Goal: Task Accomplishment & Management: Use online tool/utility

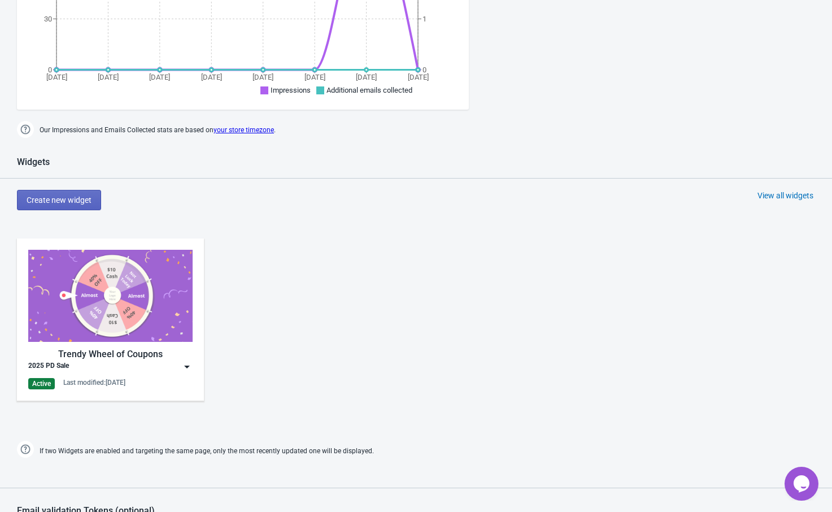
click at [183, 363] on img at bounding box center [186, 366] width 11 height 11
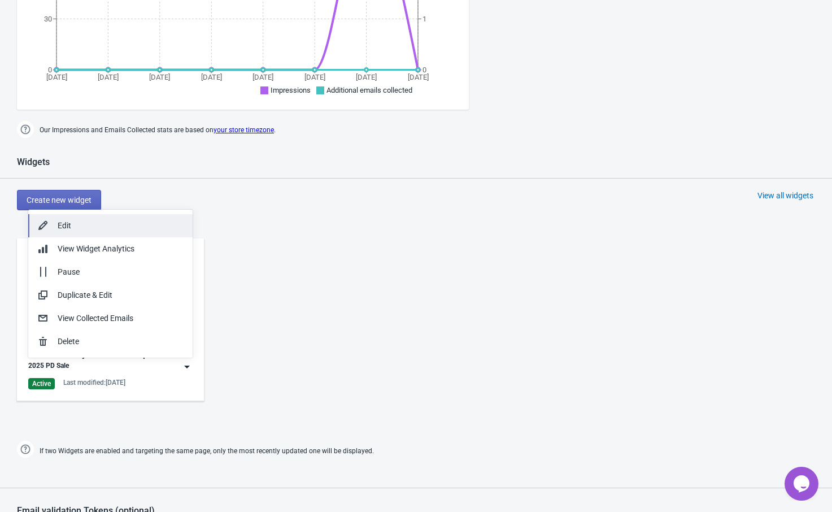
click at [132, 229] on div "Edit" at bounding box center [121, 226] width 126 height 12
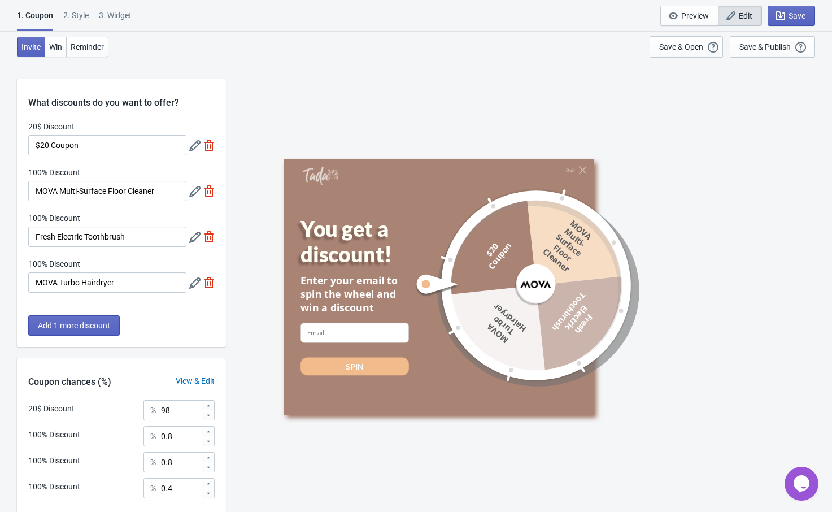
click at [124, 10] on div "3. Widget" at bounding box center [115, 20] width 33 height 20
select select "specificPages"
select select "1"
select select "left"
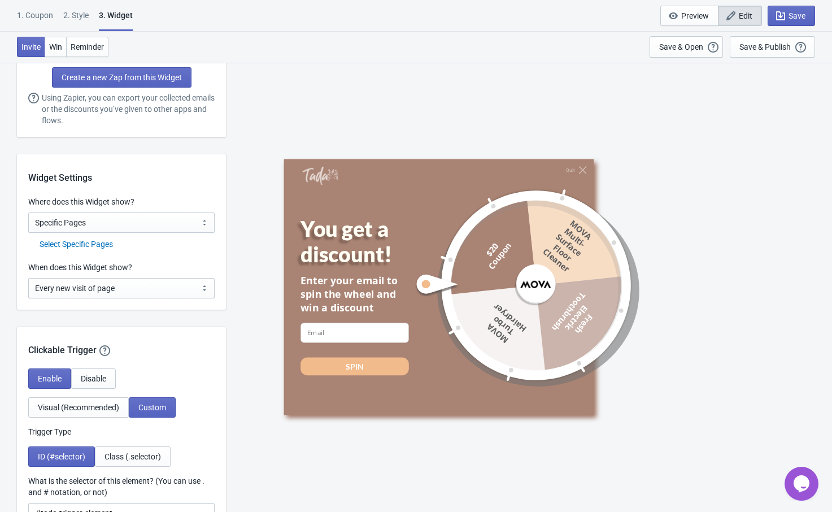
scroll to position [791, 0]
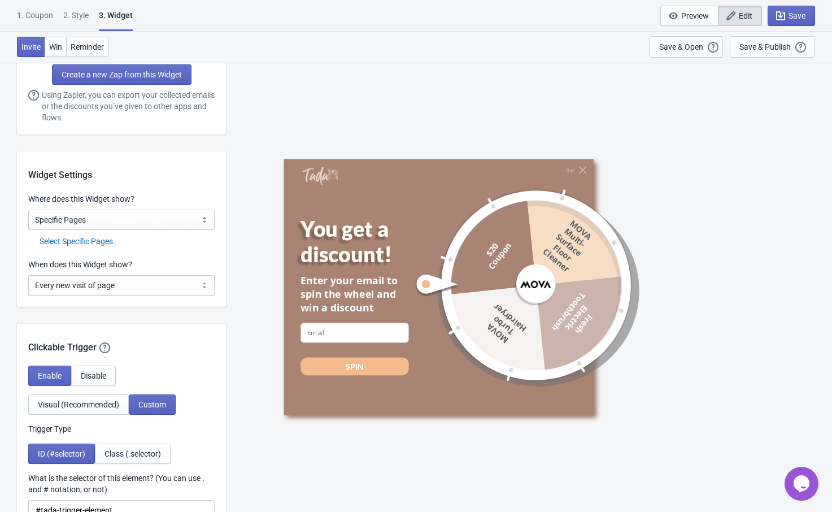
click at [89, 240] on div "Select Specific Pages" at bounding box center [127, 242] width 175 height 12
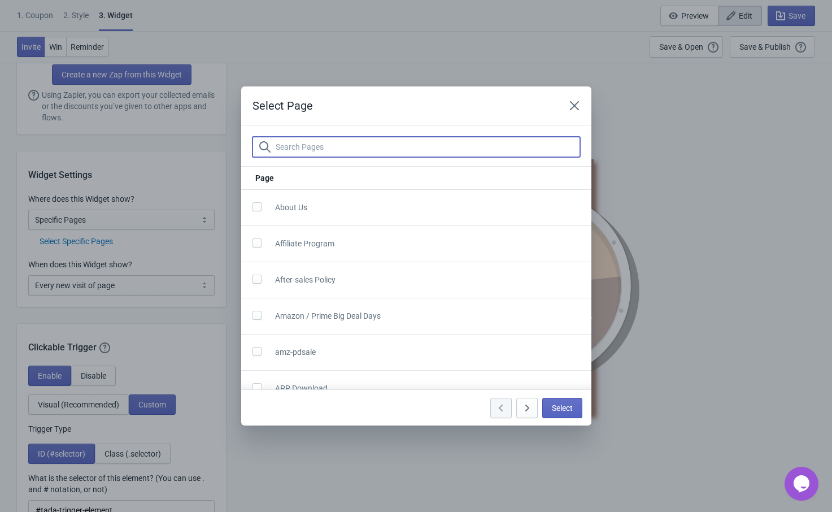
click at [337, 147] on input "text" at bounding box center [427, 147] width 305 height 20
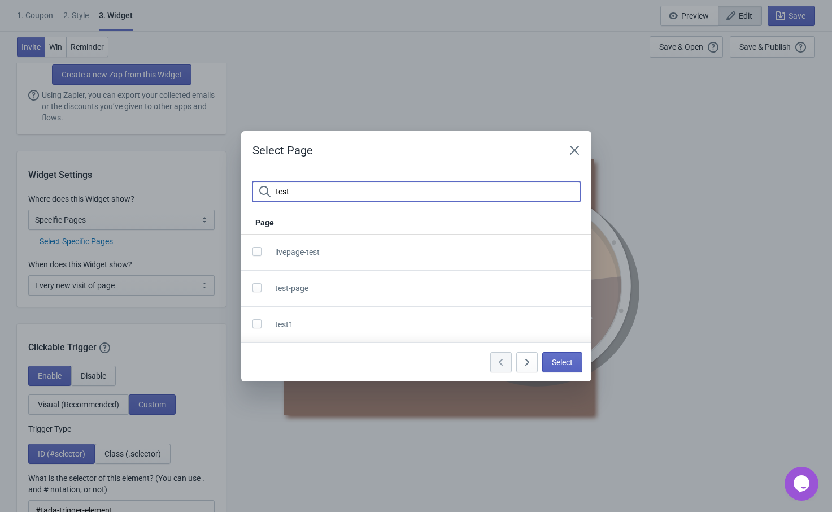
type input "test"
click at [253, 288] on span at bounding box center [257, 287] width 9 height 9
click at [253, 288] on input "checkbox" at bounding box center [253, 293] width 1 height 20
click at [253, 288] on span at bounding box center [257, 287] width 9 height 9
click at [253, 288] on input "checkbox" at bounding box center [253, 293] width 1 height 20
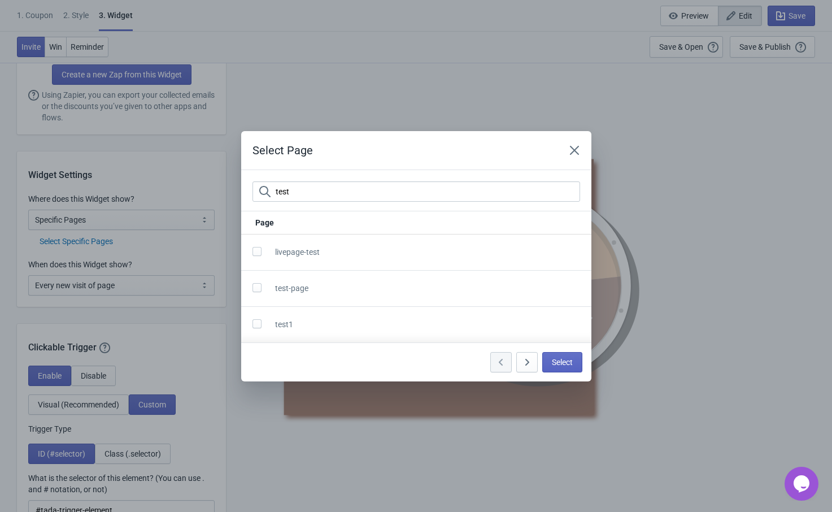
click at [258, 285] on span at bounding box center [257, 287] width 9 height 9
click at [253, 285] on input "checkbox" at bounding box center [253, 293] width 1 height 20
checkbox input "true"
click at [258, 323] on span at bounding box center [257, 323] width 9 height 9
click at [253, 323] on input "checkbox" at bounding box center [253, 329] width 1 height 20
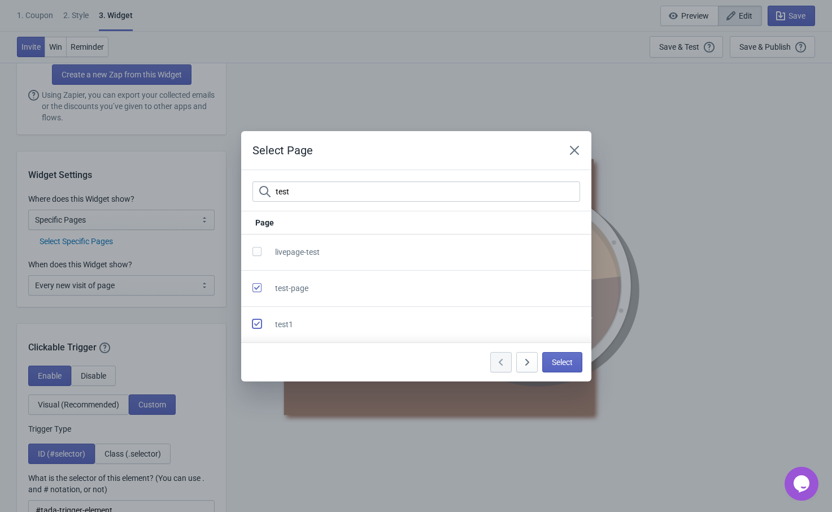
checkbox input "true"
click at [555, 358] on span "Select" at bounding box center [562, 362] width 21 height 9
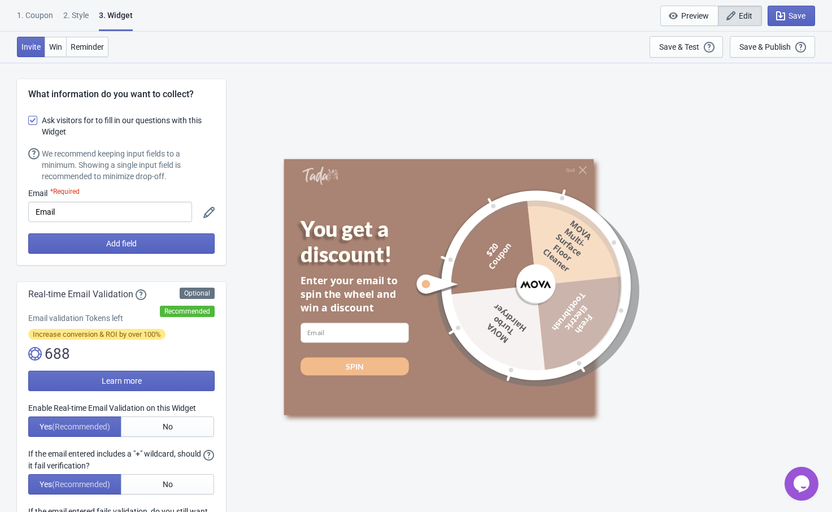
scroll to position [791, 0]
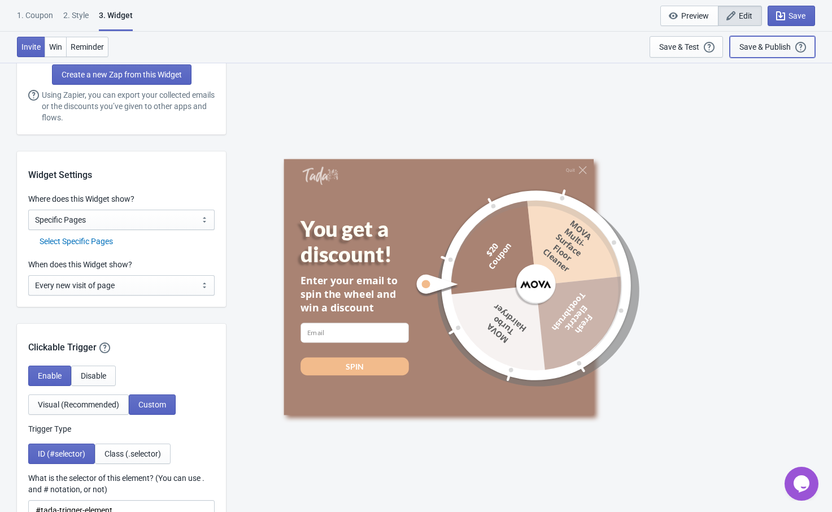
click at [765, 42] on div "Save & Publish" at bounding box center [764, 46] width 51 height 9
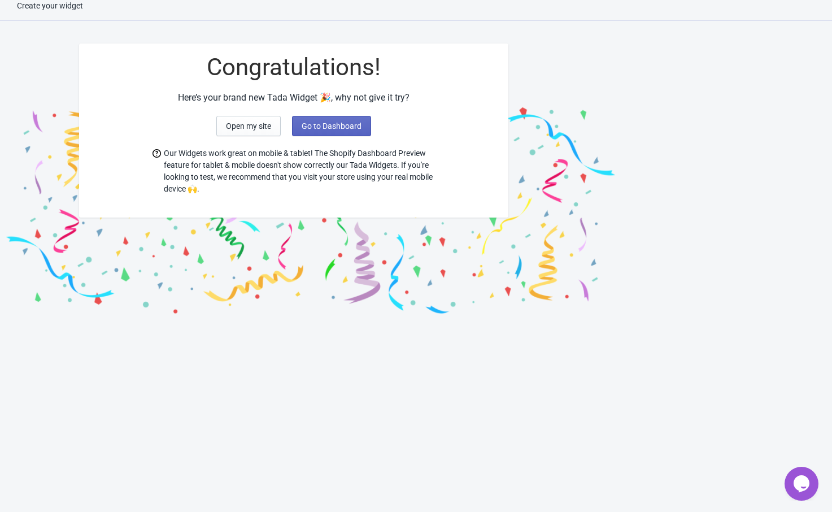
scroll to position [11, 0]
click at [333, 127] on span "Go to Dashboard" at bounding box center [332, 125] width 60 height 9
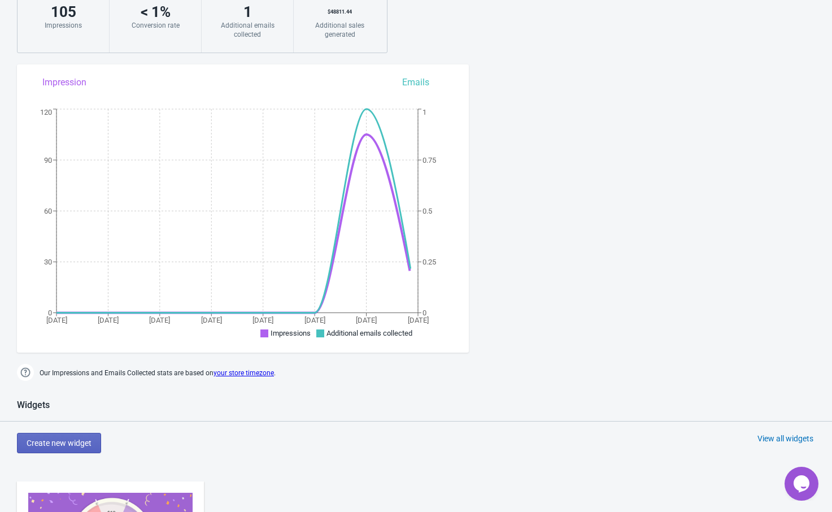
scroll to position [294, 0]
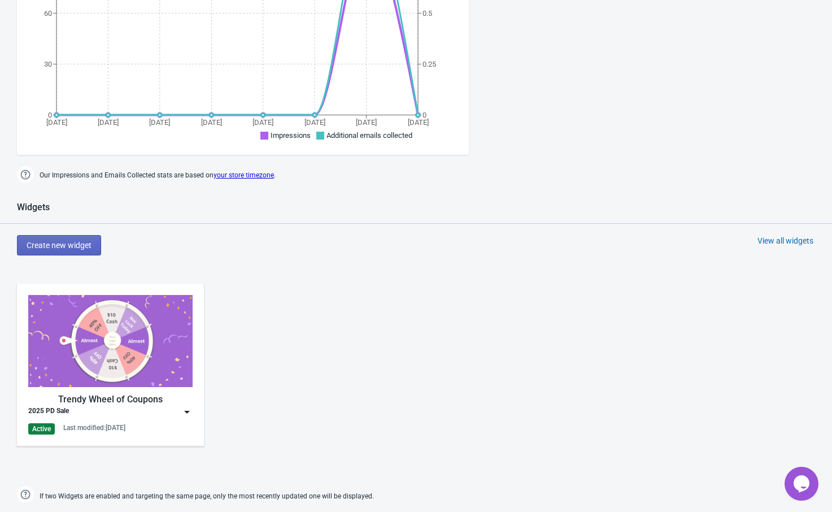
click at [177, 406] on div "2025 PD Sale" at bounding box center [110, 411] width 164 height 11
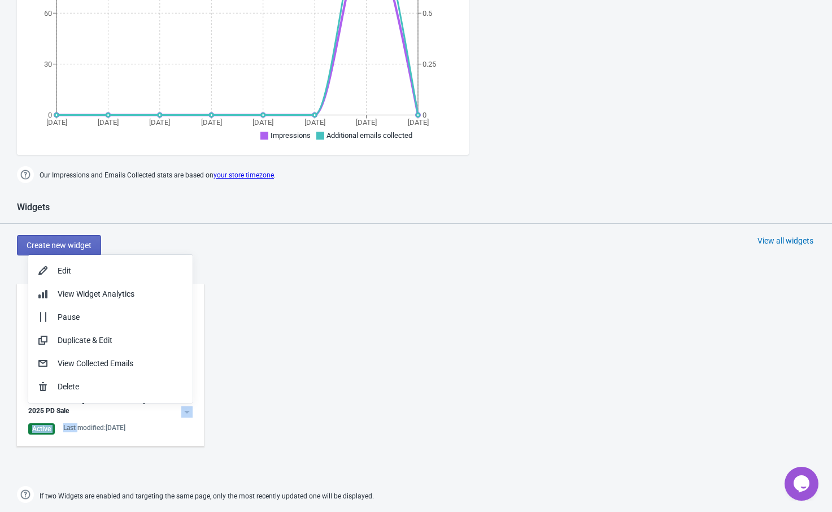
click at [177, 406] on div "2025 PD Sale" at bounding box center [110, 411] width 164 height 11
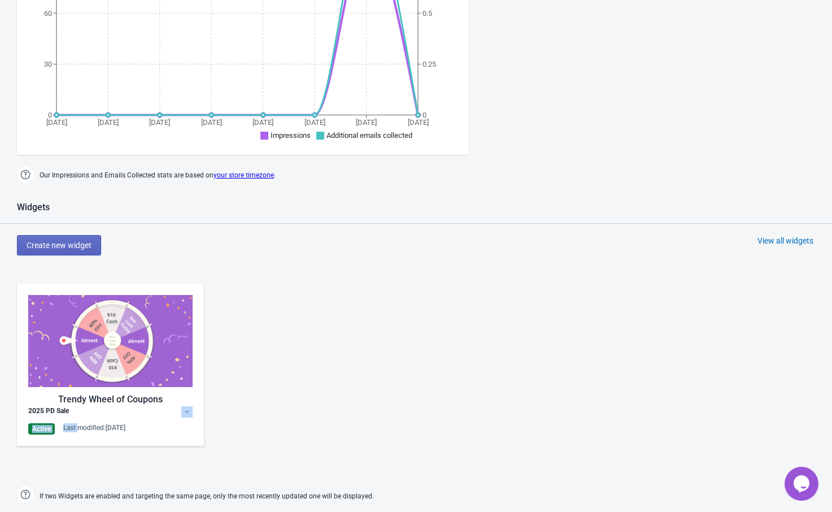
click at [170, 411] on div "2025 PD Sale" at bounding box center [110, 411] width 164 height 11
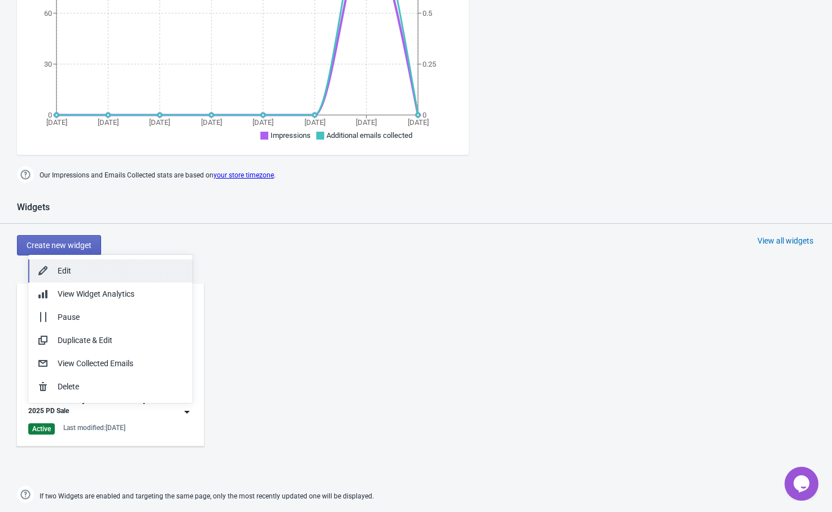
click at [123, 272] on div "Edit" at bounding box center [121, 271] width 126 height 12
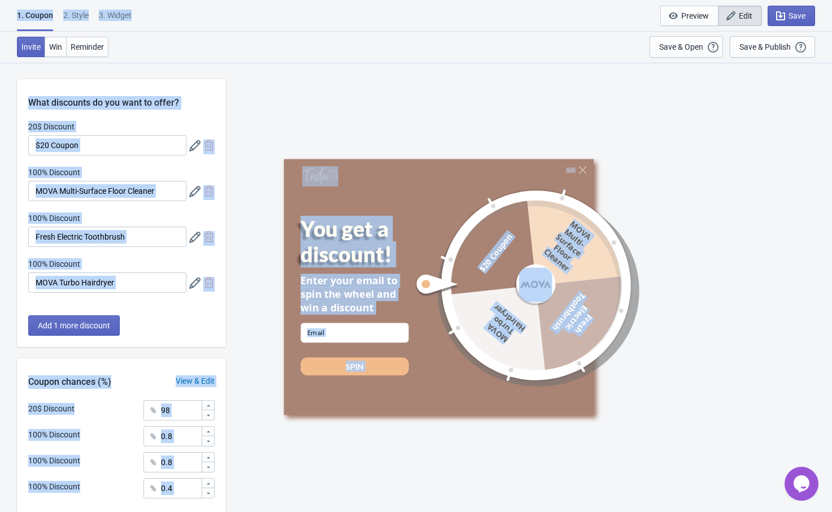
drag, startPoint x: 390, startPoint y: 21, endPoint x: 376, endPoint y: 19, distance: 14.3
click at [390, 21] on div "1. Coupon 2 . Style 3. Widget 1. Coupon 2 . Style 3. Widget Save and Exit Previ…" at bounding box center [416, 16] width 832 height 32
click at [118, 21] on div "3. Widget" at bounding box center [115, 20] width 33 height 20
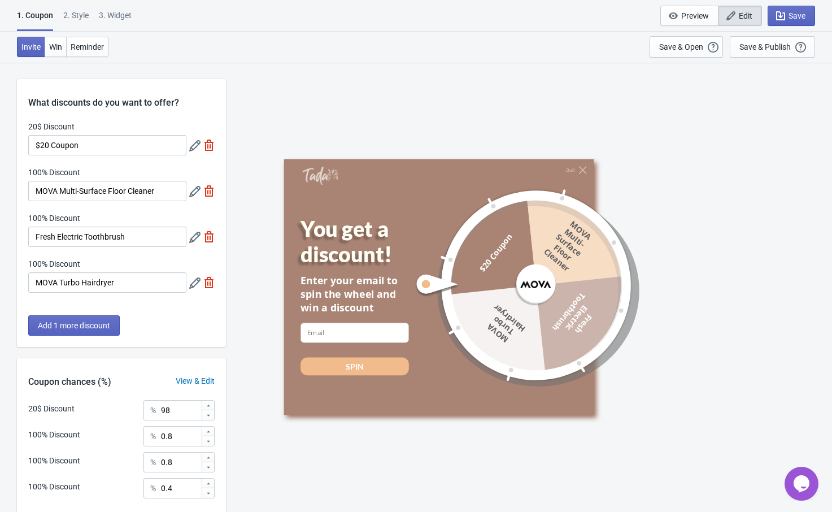
select select "specificPages"
select select "1"
select select "left"
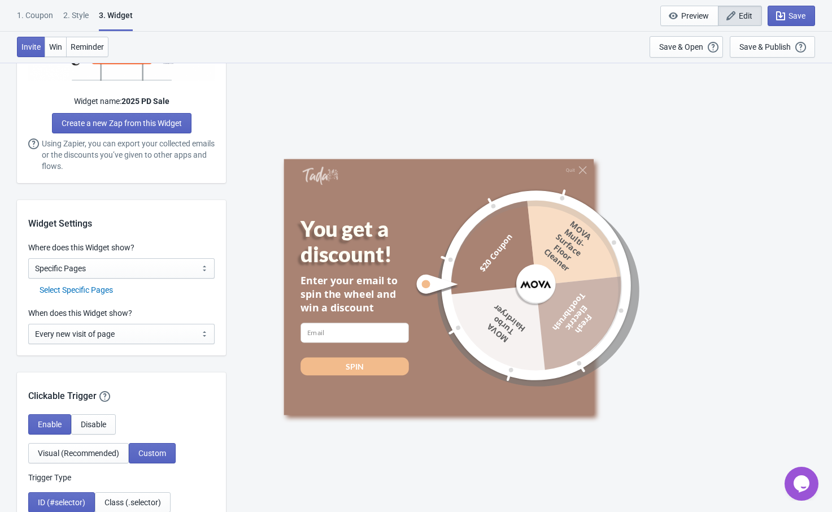
scroll to position [791, 0]
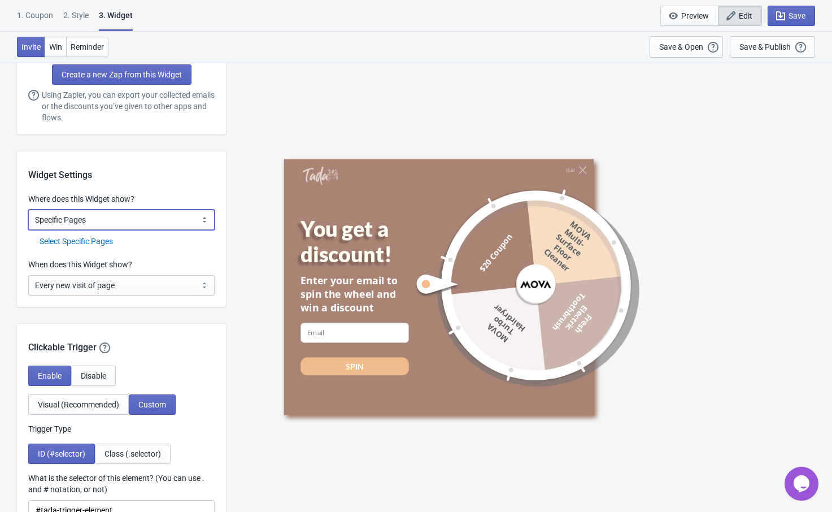
click at [162, 216] on select "All Pages All Product Pages All Blog Pages All Static Pages Specific Product(s)…" at bounding box center [121, 220] width 186 height 20
select select "specificURL"
click at [28, 210] on select "All Pages All Product Pages All Blog Pages All Static Pages Specific Product(s)…" at bounding box center [121, 220] width 186 height 20
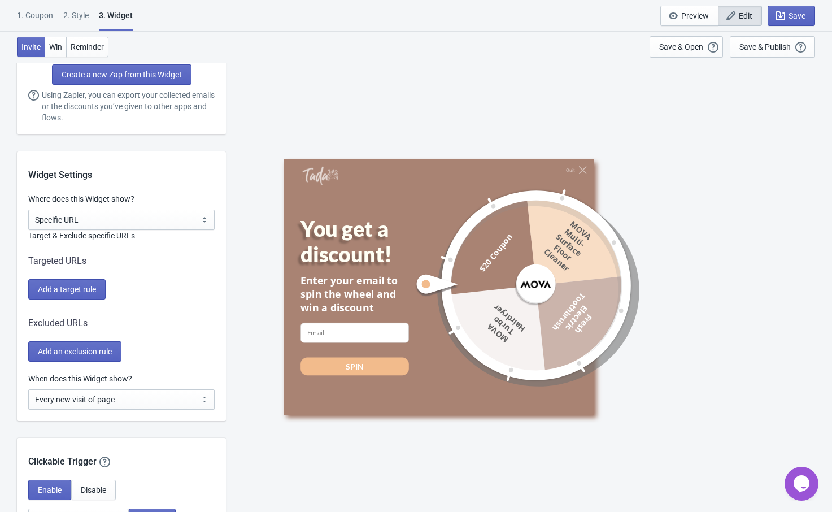
click at [76, 368] on div "Widget Settings Where does this Widget show? All Pages All Product Pages All Bl…" at bounding box center [121, 285] width 209 height 269
click at [95, 289] on span "Add a target rule" at bounding box center [67, 289] width 58 height 9
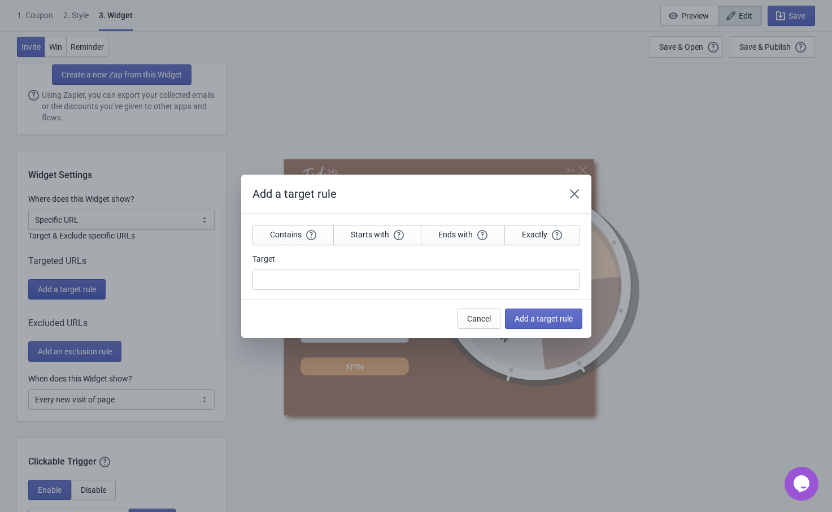
scroll to position [0, 0]
click at [297, 236] on span "Contains" at bounding box center [293, 234] width 46 height 10
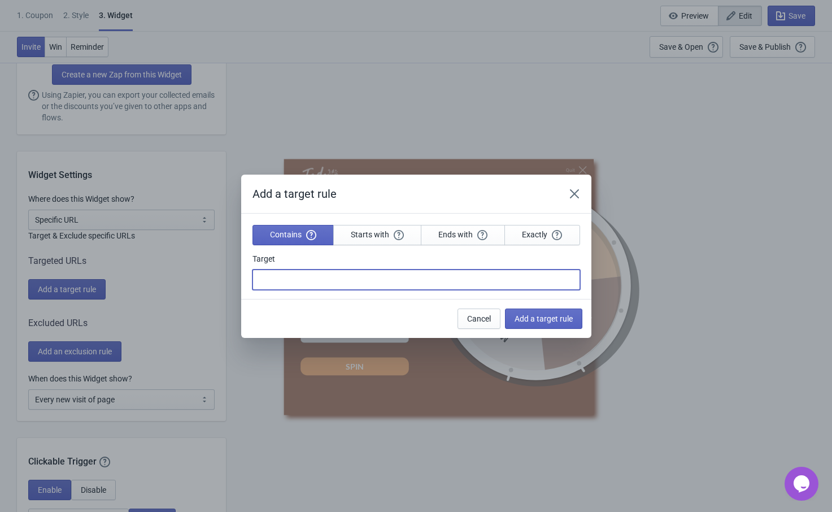
click at [299, 281] on input "Target" at bounding box center [417, 279] width 328 height 20
type input "test"
click at [556, 319] on span "Add a target rule" at bounding box center [544, 318] width 58 height 9
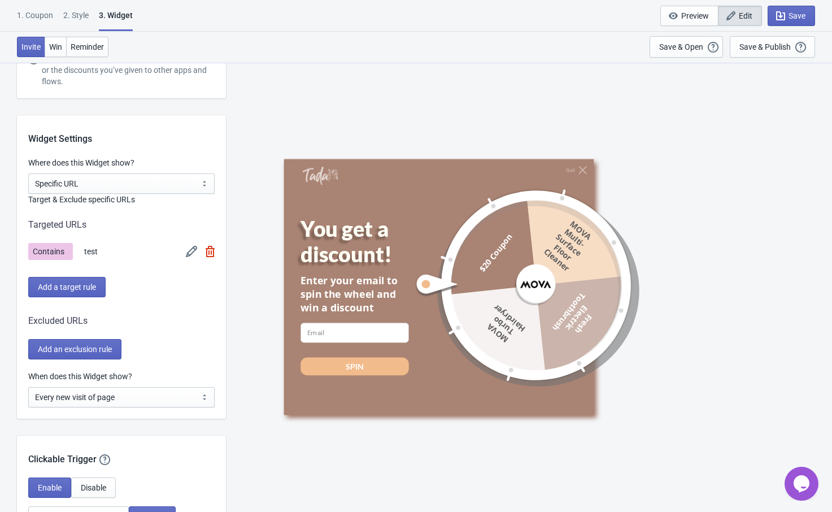
scroll to position [847, 0]
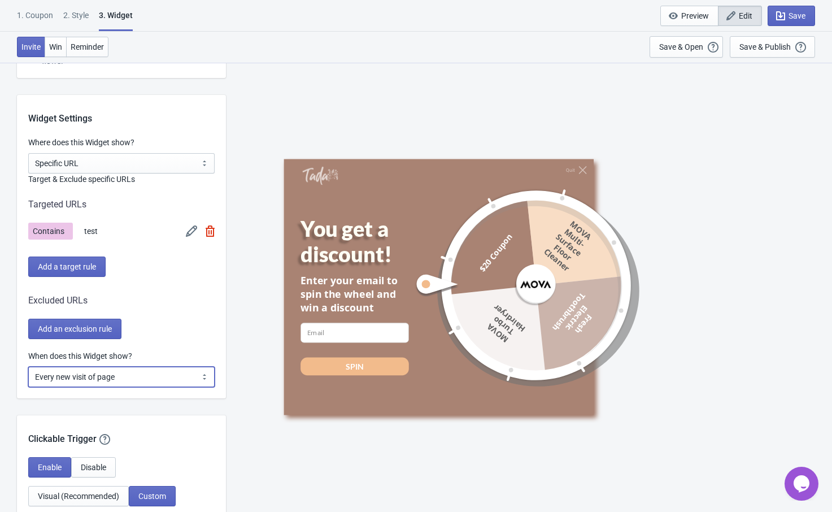
click at [124, 376] on select "Every new visit of page Once every period of time Once per visitor session (Rec…" at bounding box center [121, 377] width 186 height 20
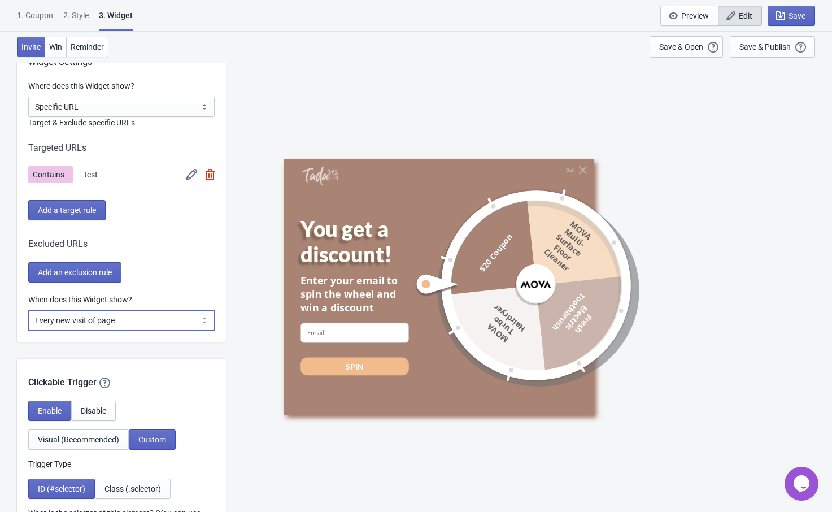
click at [136, 322] on select "Every new visit of page Once every period of time Once per visitor session (Rec…" at bounding box center [121, 320] width 186 height 20
click at [198, 341] on div "When does this Widget show? Every new visit of page Once every period of time O…" at bounding box center [121, 318] width 209 height 48
click at [126, 327] on select "Every new visit of page Once every period of time Once per visitor session (Rec…" at bounding box center [121, 320] width 186 height 20
select select "once"
click at [28, 310] on select "Every new visit of page Once every period of time Once per visitor session (Rec…" at bounding box center [121, 320] width 186 height 20
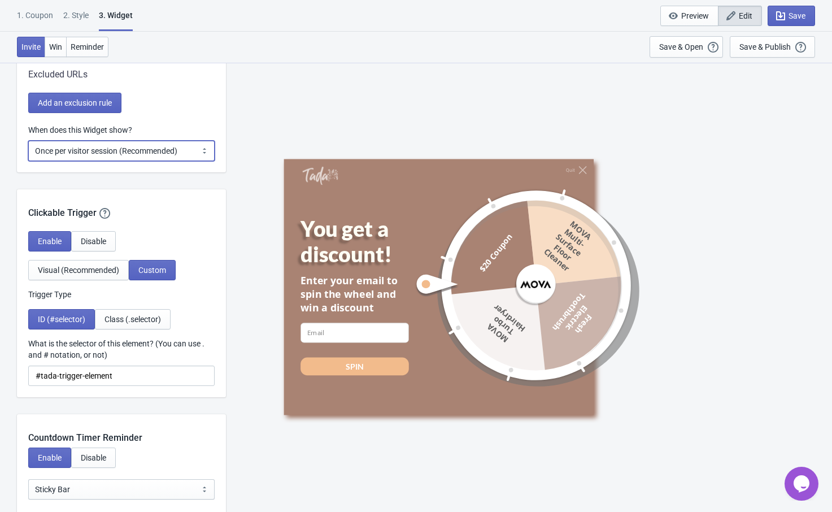
scroll to position [1017, 0]
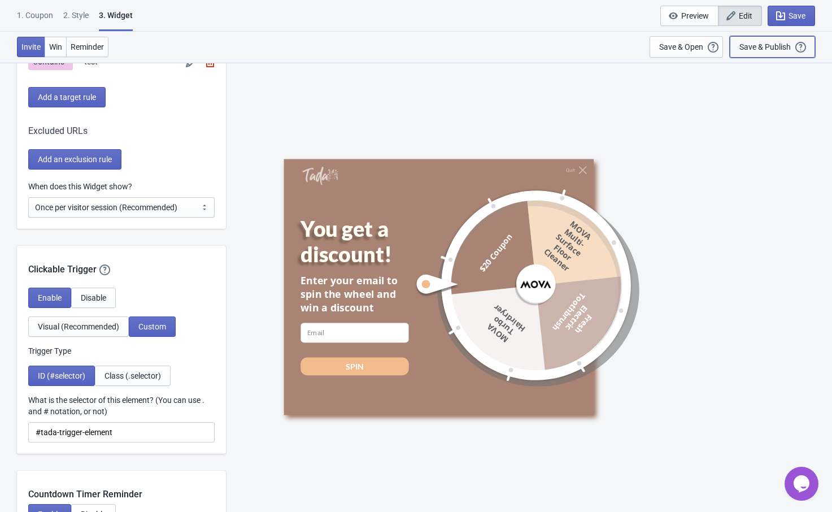
click at [760, 45] on div "Save & Publish" at bounding box center [764, 46] width 51 height 9
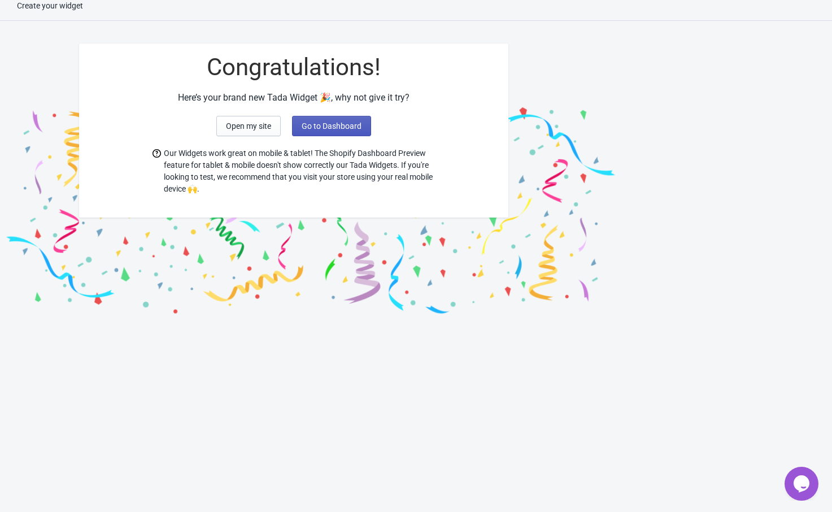
click at [348, 127] on span "Go to Dashboard" at bounding box center [332, 125] width 60 height 9
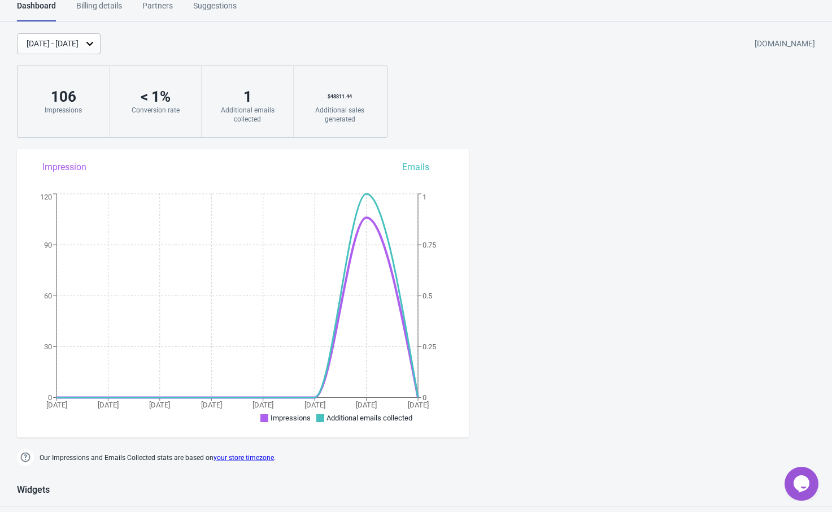
click at [223, 1] on div "Suggestions" at bounding box center [214, 10] width 43 height 20
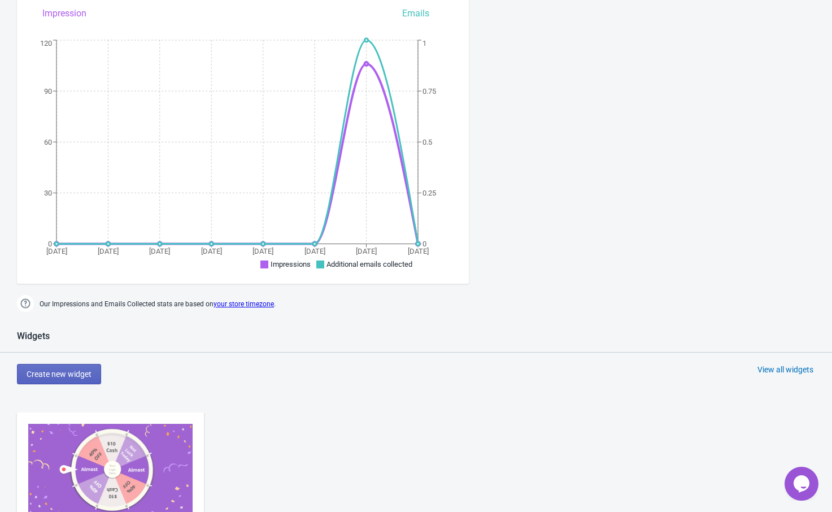
scroll to position [282, 0]
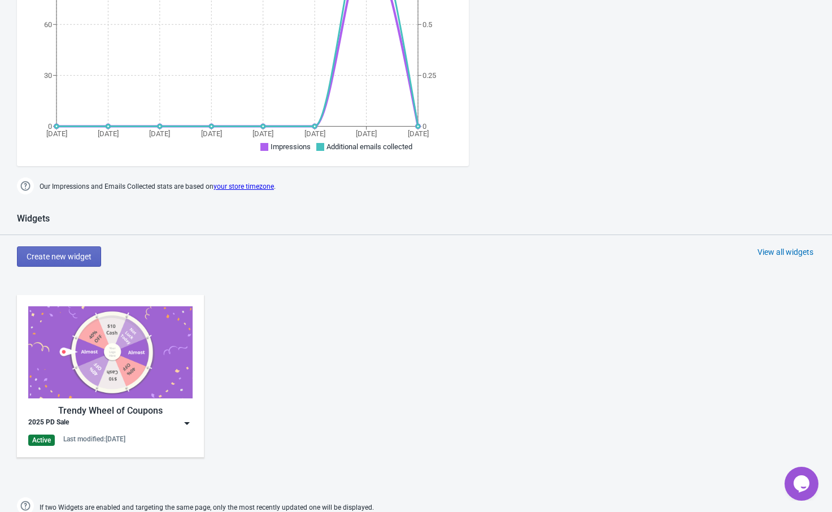
click at [179, 424] on div "2025 PD Sale" at bounding box center [110, 422] width 164 height 11
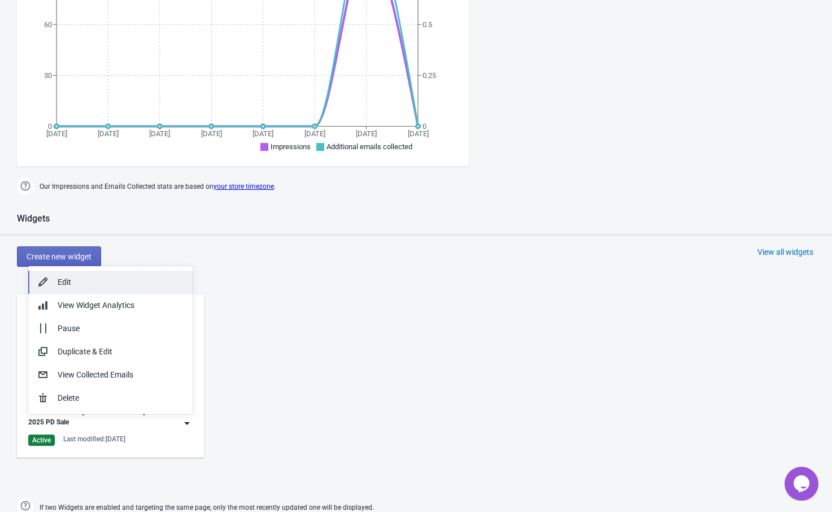
click at [136, 284] on div "Edit" at bounding box center [121, 282] width 126 height 12
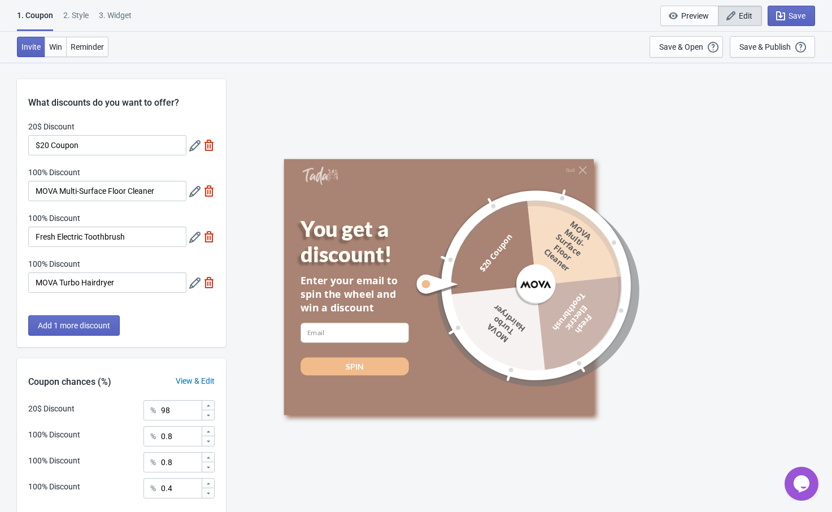
click at [127, 14] on div "3. Widget" at bounding box center [115, 20] width 33 height 20
select select "specificURL"
select select "once"
select select "1"
select select "left"
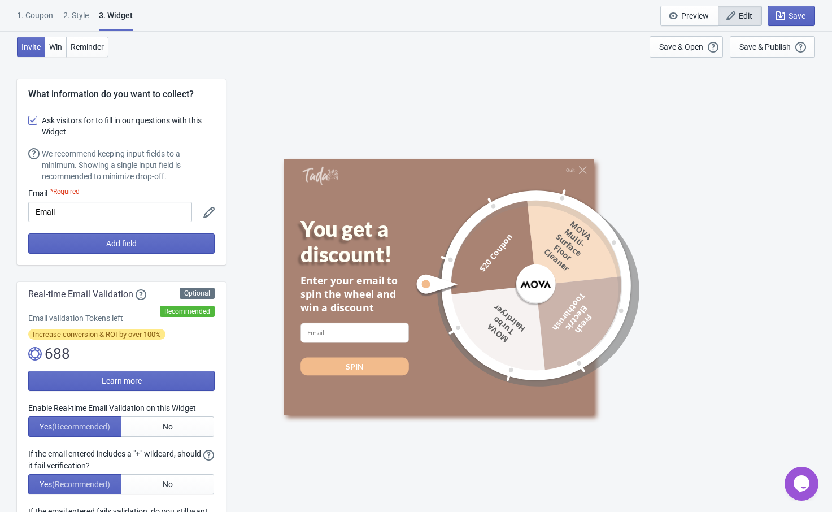
click at [319, 47] on div "Invite Win Reminder Save & Open Open a Widget Preview of your site so that you …" at bounding box center [416, 47] width 832 height 31
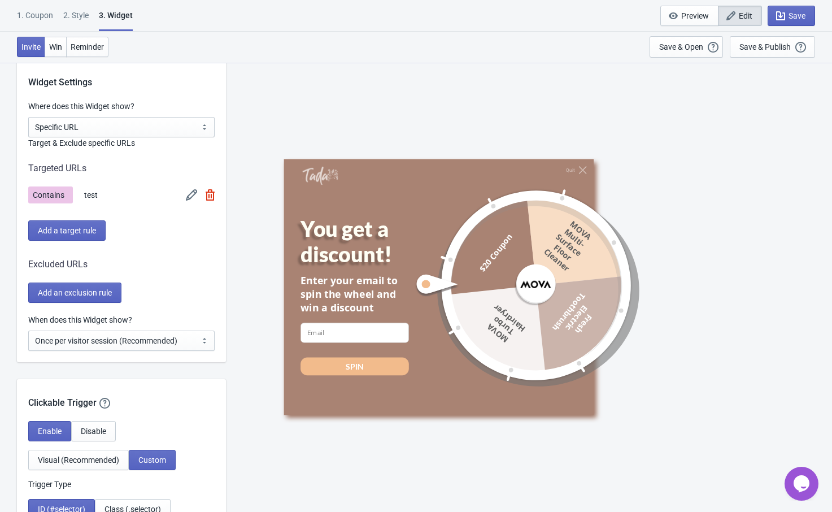
scroll to position [904, 0]
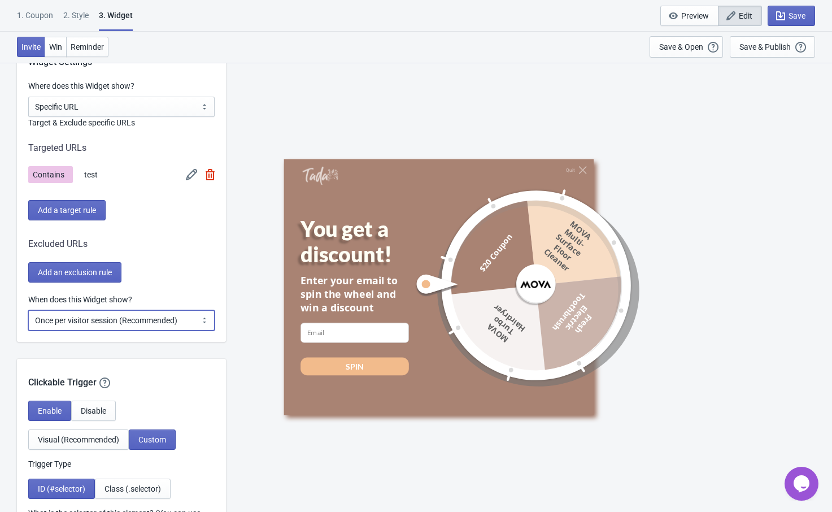
click at [149, 321] on select "Every new visit of page Once every period of time Once per visitor session (Rec…" at bounding box center [121, 320] width 186 height 20
select select "period"
click at [28, 310] on select "Every new visit of page Once every period of time Once per visitor session (Rec…" at bounding box center [121, 320] width 186 height 20
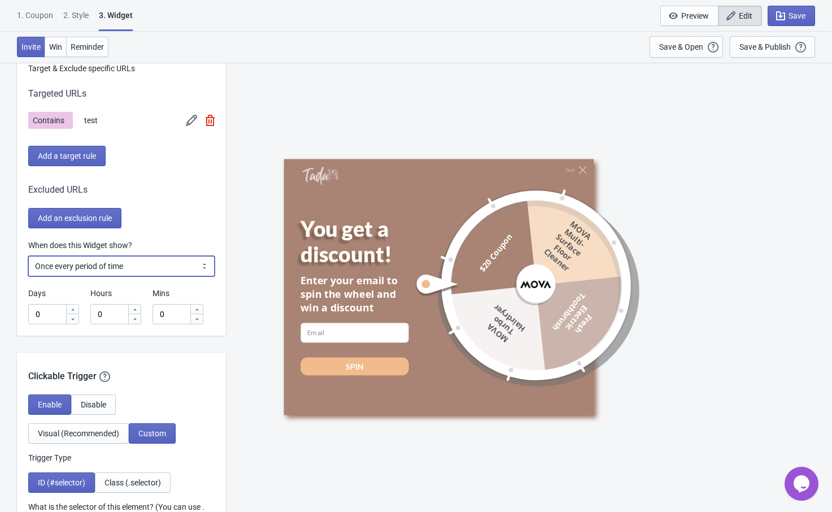
scroll to position [960, 0]
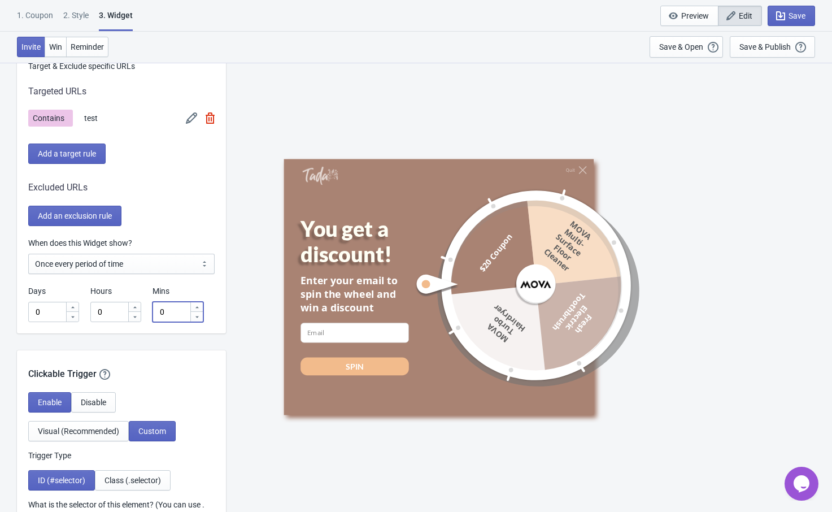
click at [177, 311] on input "0" at bounding box center [171, 312] width 37 height 20
click at [217, 278] on div "When does this Widget show? Every new visit of page Once every period of time O…" at bounding box center [121, 285] width 209 height 96
click at [767, 41] on div "Save & Publish This option will save your Widget so that it will be visible to …" at bounding box center [772, 47] width 66 height 12
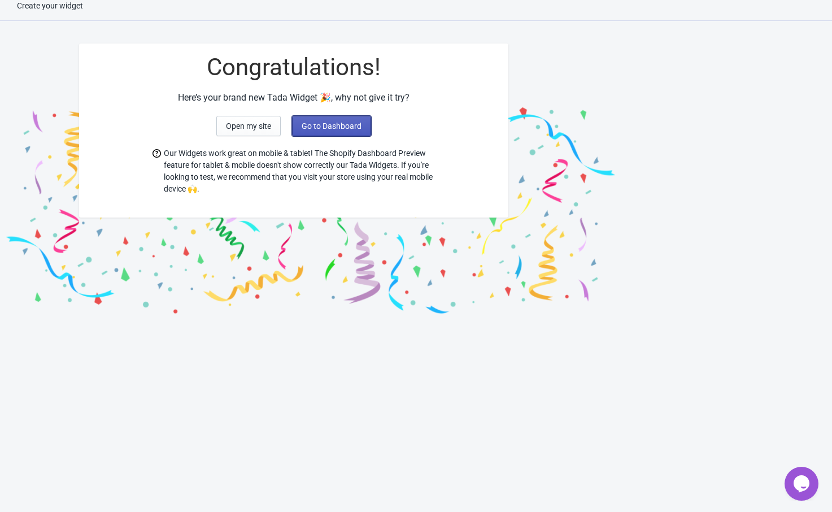
click at [335, 123] on span "Go to Dashboard" at bounding box center [332, 125] width 60 height 9
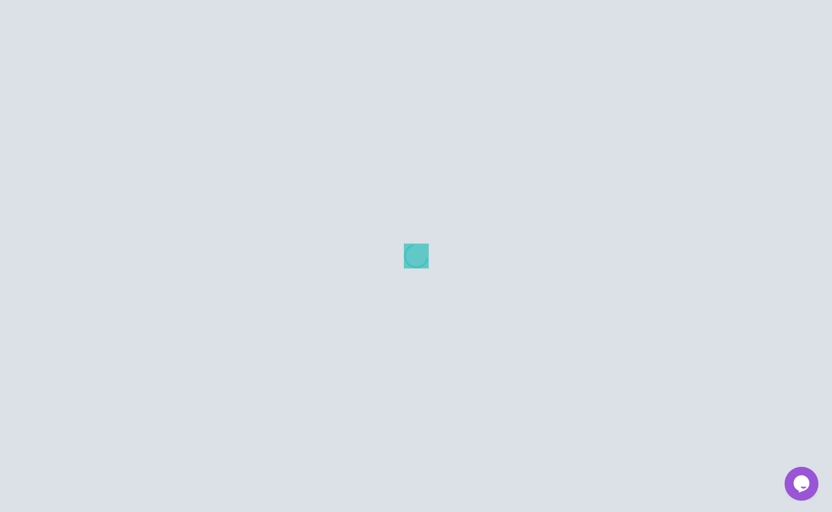
click at [335, 123] on div at bounding box center [416, 256] width 832 height 512
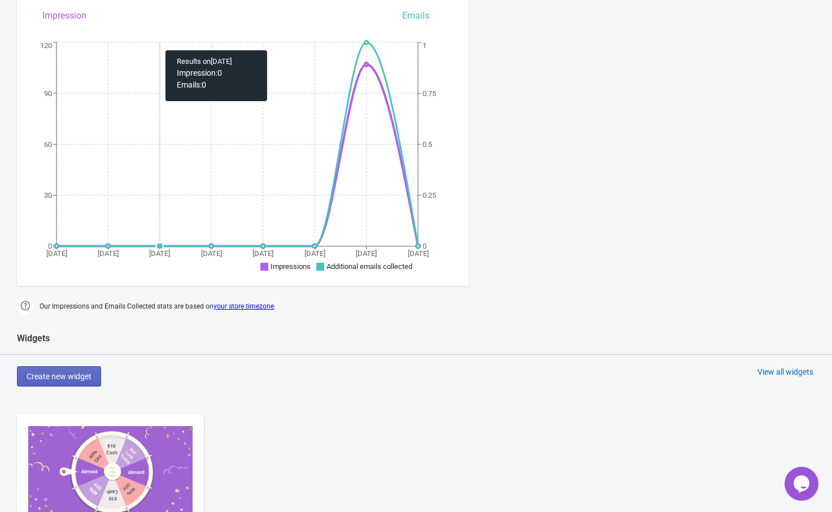
scroll to position [294, 0]
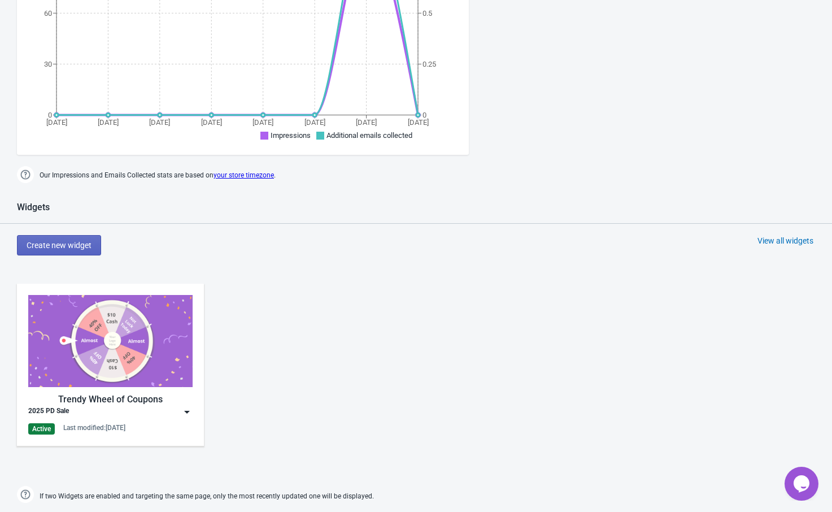
click at [185, 411] on img at bounding box center [186, 411] width 11 height 11
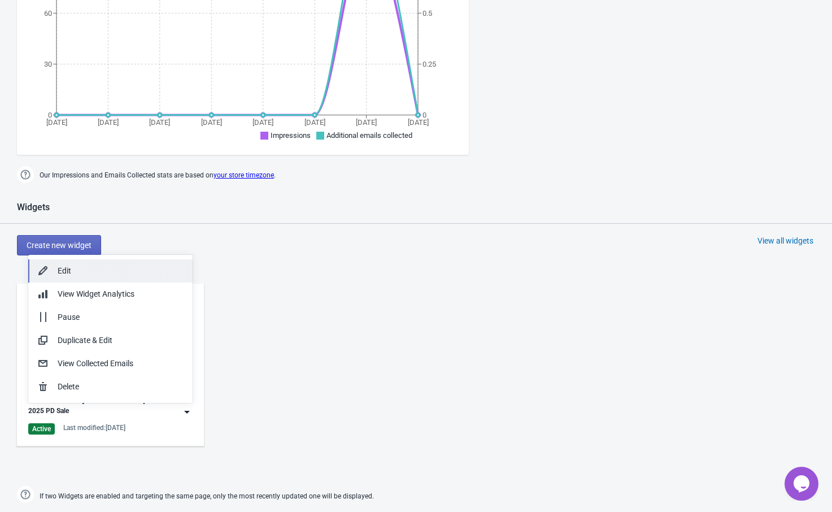
click at [154, 275] on div "Edit" at bounding box center [121, 271] width 126 height 12
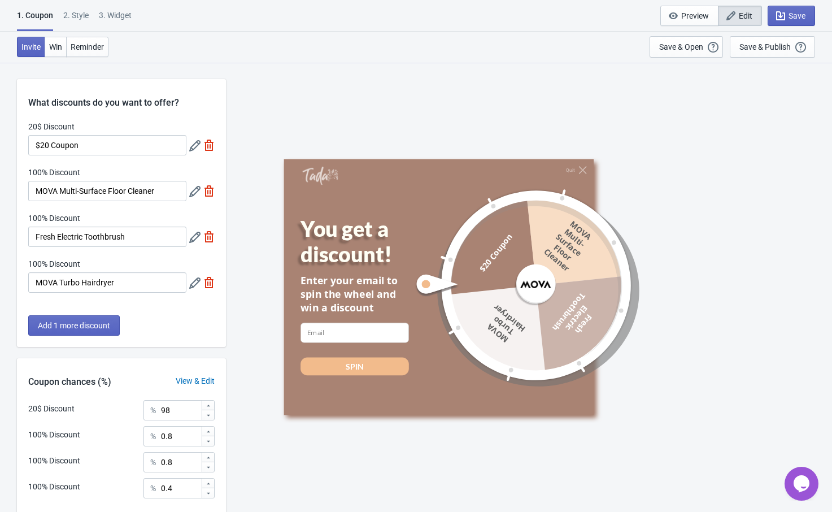
click at [110, 15] on div "3. Widget" at bounding box center [115, 20] width 33 height 20
select select "specificURL"
select select "period"
select select "1"
select select "left"
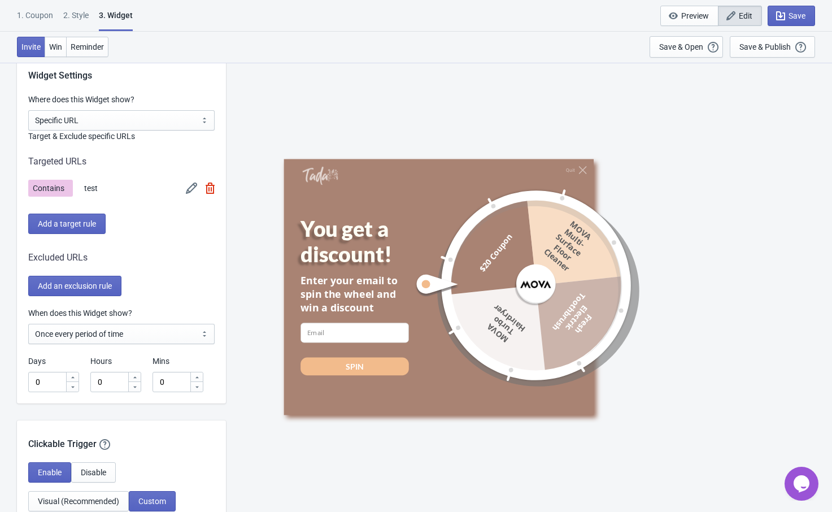
scroll to position [960, 0]
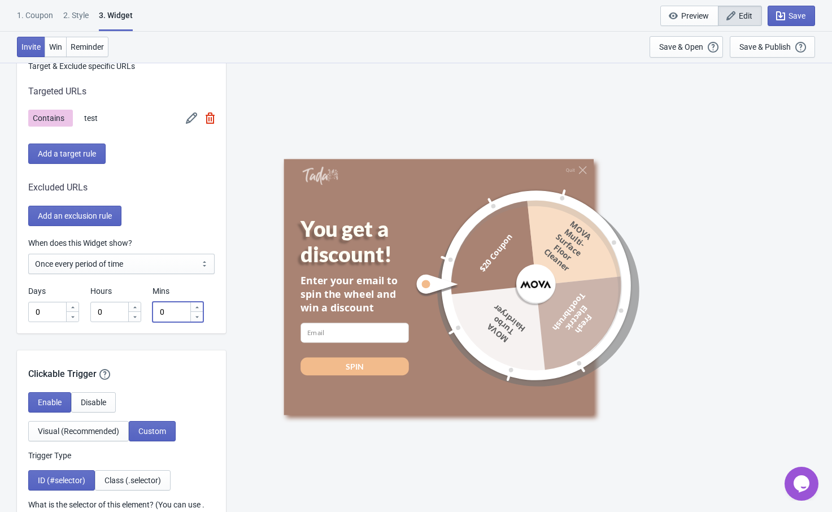
click at [171, 314] on input "0" at bounding box center [171, 312] width 37 height 20
click at [195, 319] on icon at bounding box center [197, 317] width 7 height 7
click at [198, 307] on icon at bounding box center [197, 307] width 7 height 7
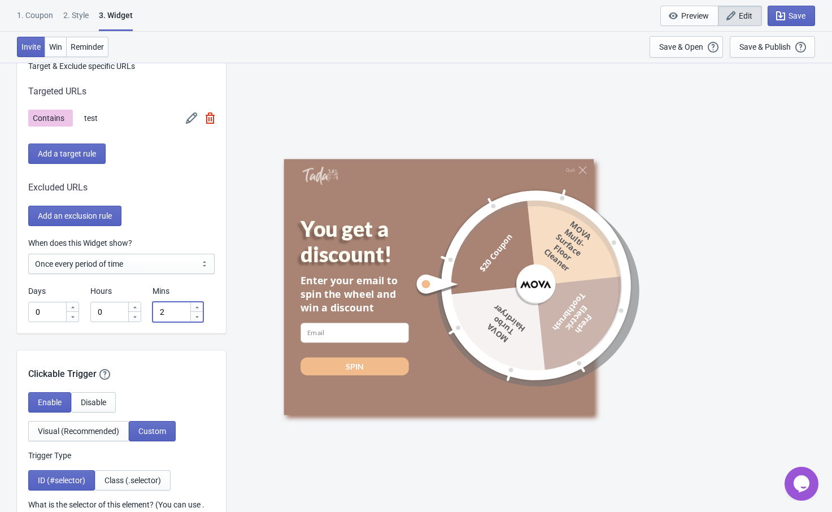
click at [198, 320] on div at bounding box center [196, 316] width 12 height 10
type input "1"
click at [138, 257] on select "Every new visit of page Once every period of time Once per visitor session (Rec…" at bounding box center [121, 264] width 186 height 20
click at [145, 263] on select "Every new visit of page Once every period of time Once per visitor session (Rec…" at bounding box center [121, 264] width 186 height 20
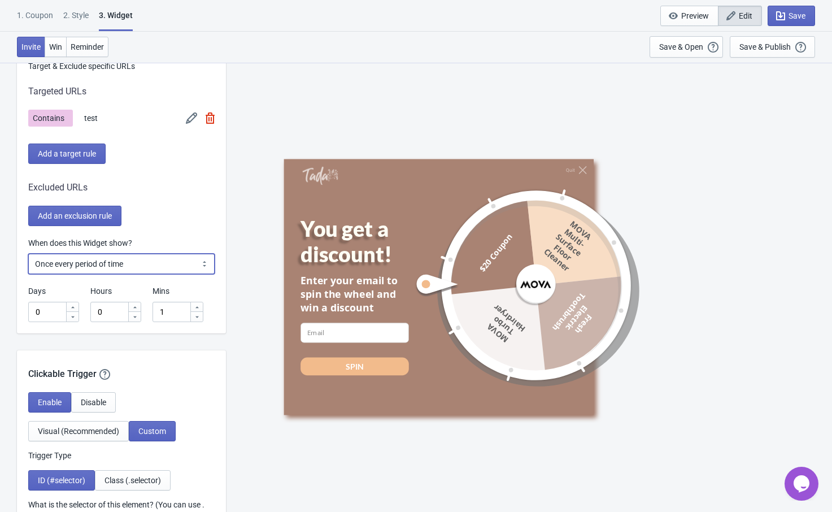
click at [145, 263] on select "Every new visit of page Once every period of time Once per visitor session (Rec…" at bounding box center [121, 264] width 186 height 20
click at [245, 260] on div "Quit You get a discount! Enter your email to spin the wheel and win a discount …" at bounding box center [529, 286] width 595 height 449
click at [142, 268] on select "Every new visit of page Once every period of time Once per visitor session (Rec…" at bounding box center [121, 264] width 186 height 20
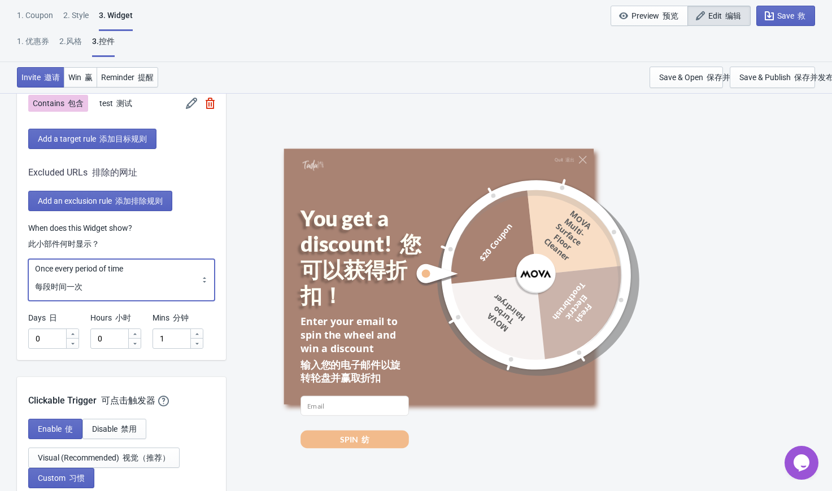
scroll to position [1130, 0]
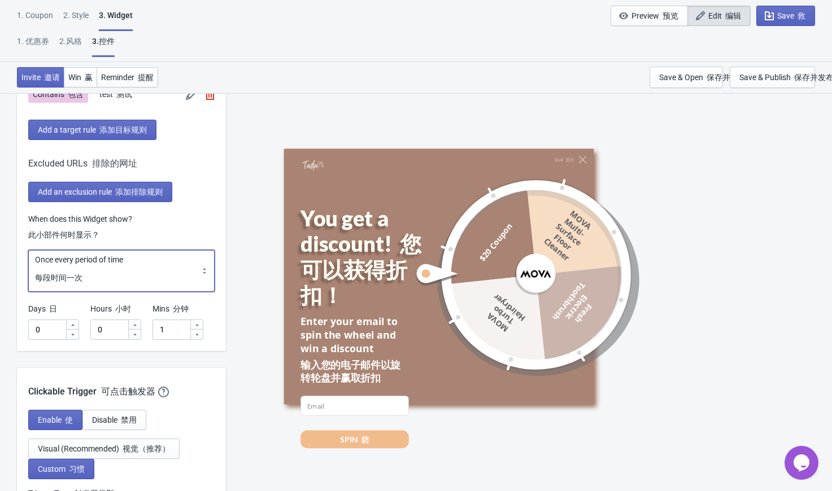
click at [108, 259] on select "Every new visit of page Once every period of time Once per visitor session (Rec…" at bounding box center [121, 271] width 186 height 42
select select "every"
click at [28, 250] on select "Every new visit of page Once every period of time Once per visitor session (Rec…" at bounding box center [121, 271] width 186 height 42
drag, startPoint x: 93, startPoint y: 289, endPoint x: 95, endPoint y: 298, distance: 9.5
click at [94, 368] on div "Clickable Trigger 可点击触发器 Our handy clickable trigger allow your visitors to re-…" at bounding box center [121, 383] width 209 height 31
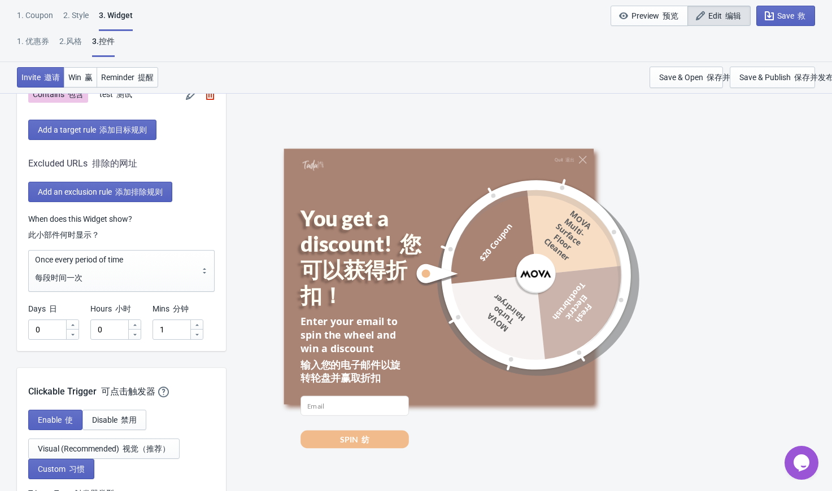
scroll to position [1114, 0]
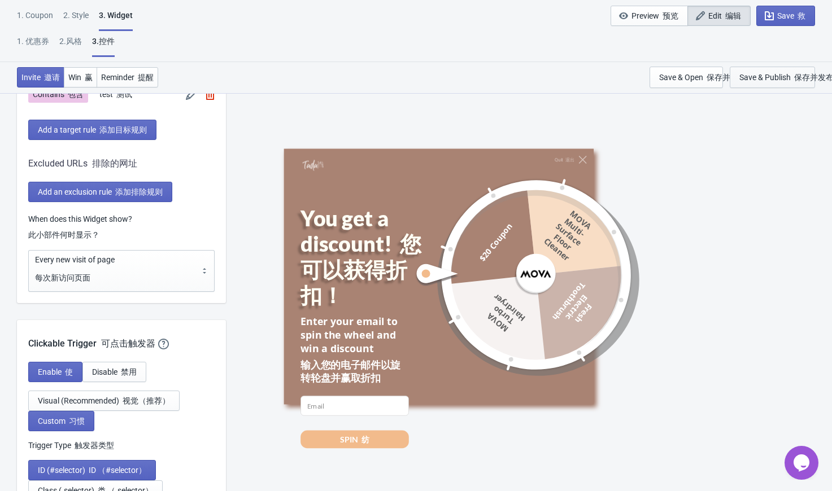
click at [764, 78] on div "Save & Publish 保存并发布" at bounding box center [786, 77] width 94 height 9
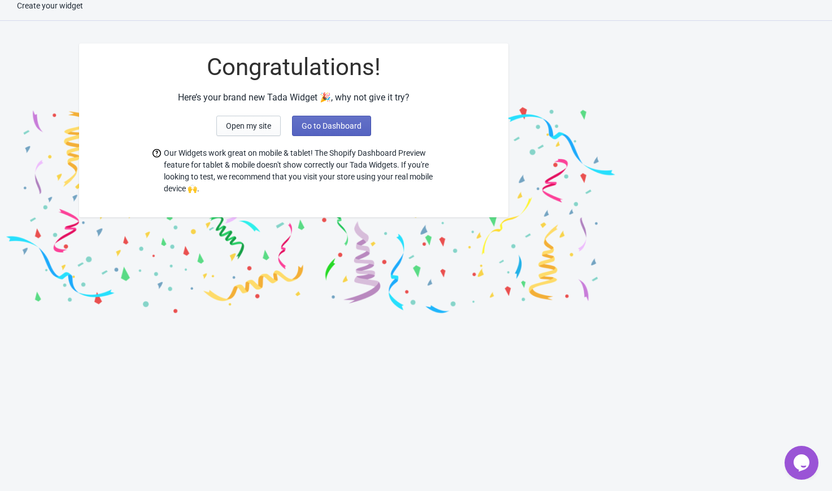
scroll to position [11, 0]
